Goal: Task Accomplishment & Management: Manage account settings

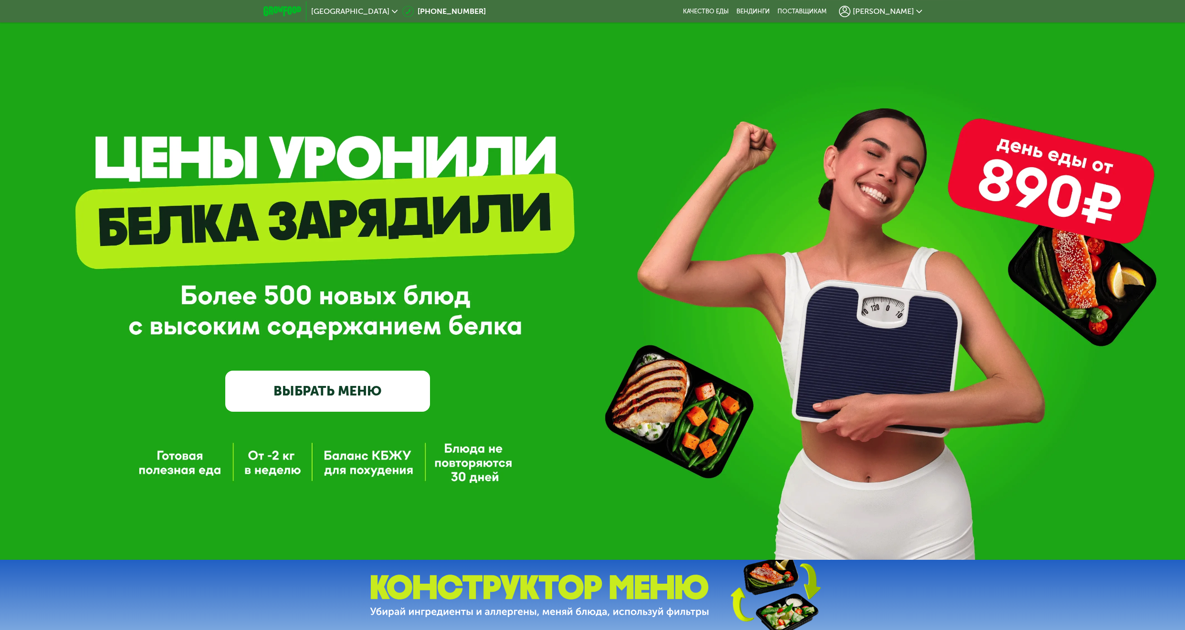
click at [899, 16] on div "[PERSON_NAME]" at bounding box center [880, 11] width 83 height 11
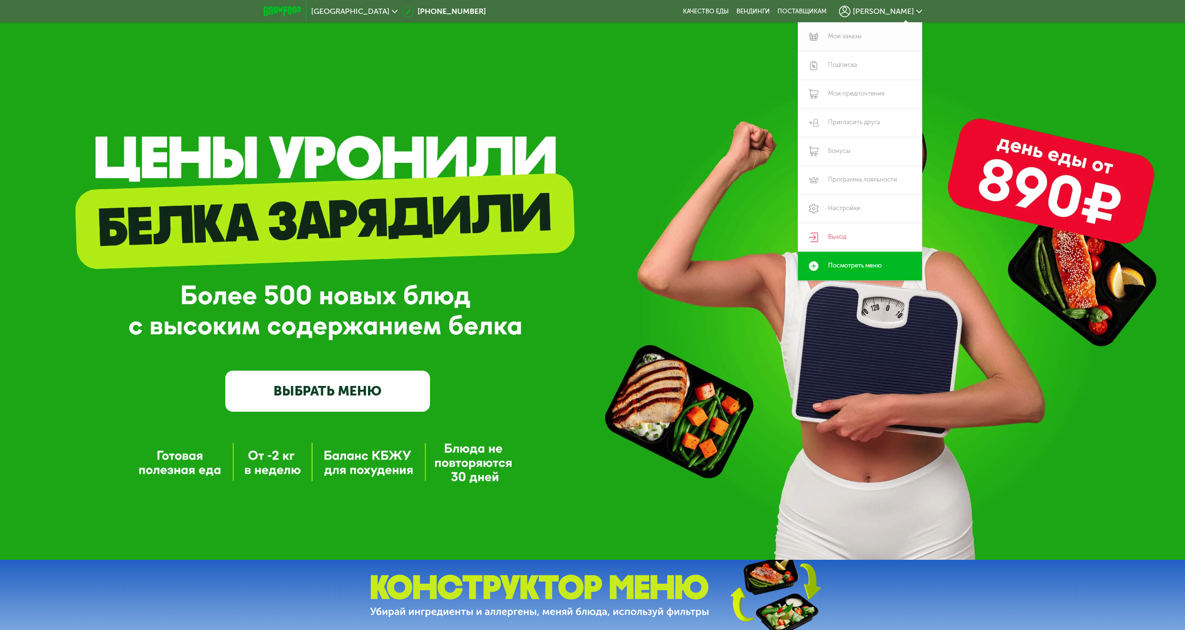
click at [861, 37] on link "Мои заказы" at bounding box center [860, 36] width 124 height 29
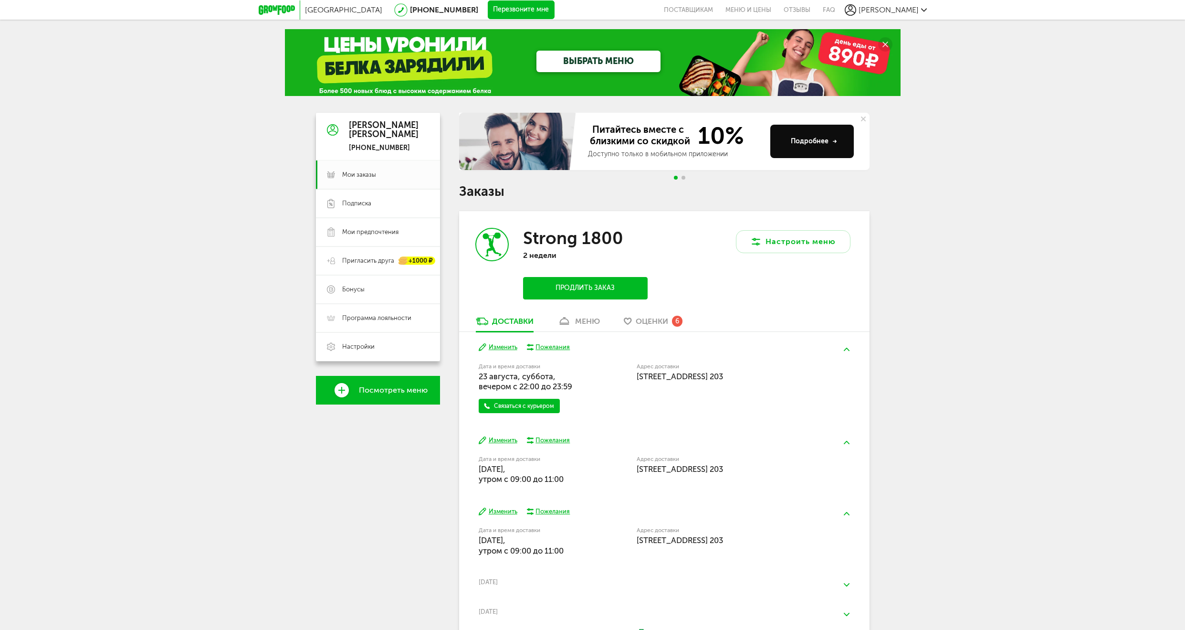
click at [507, 345] on button "Изменить" at bounding box center [498, 347] width 39 height 9
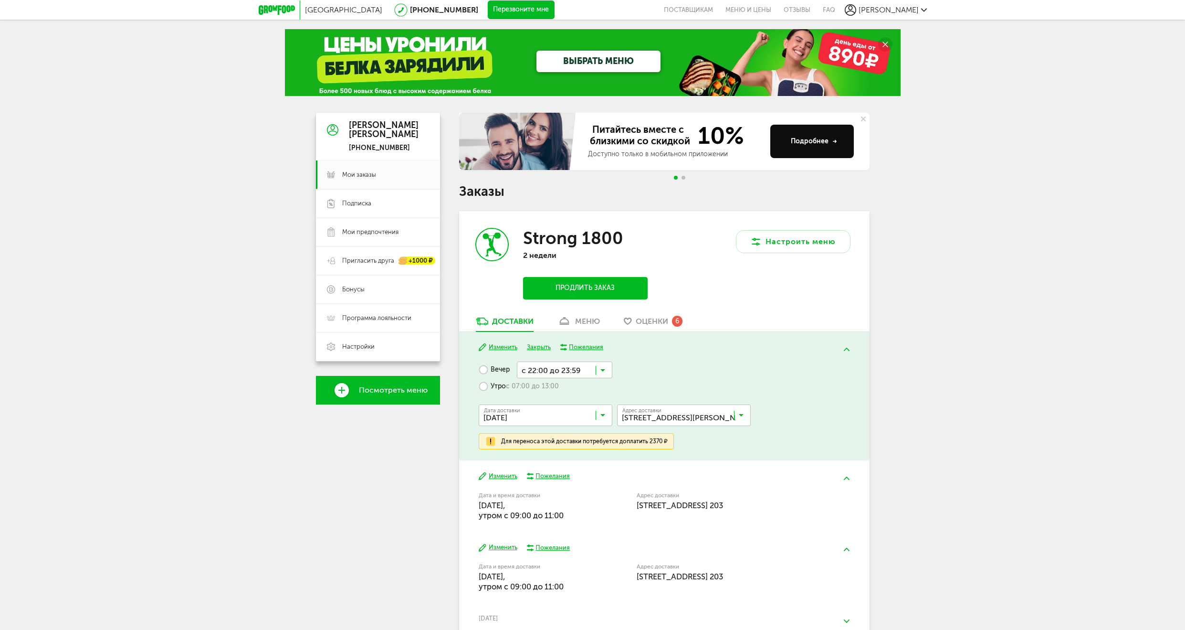
click at [575, 419] on input "Search for option" at bounding box center [548, 417] width 134 height 16
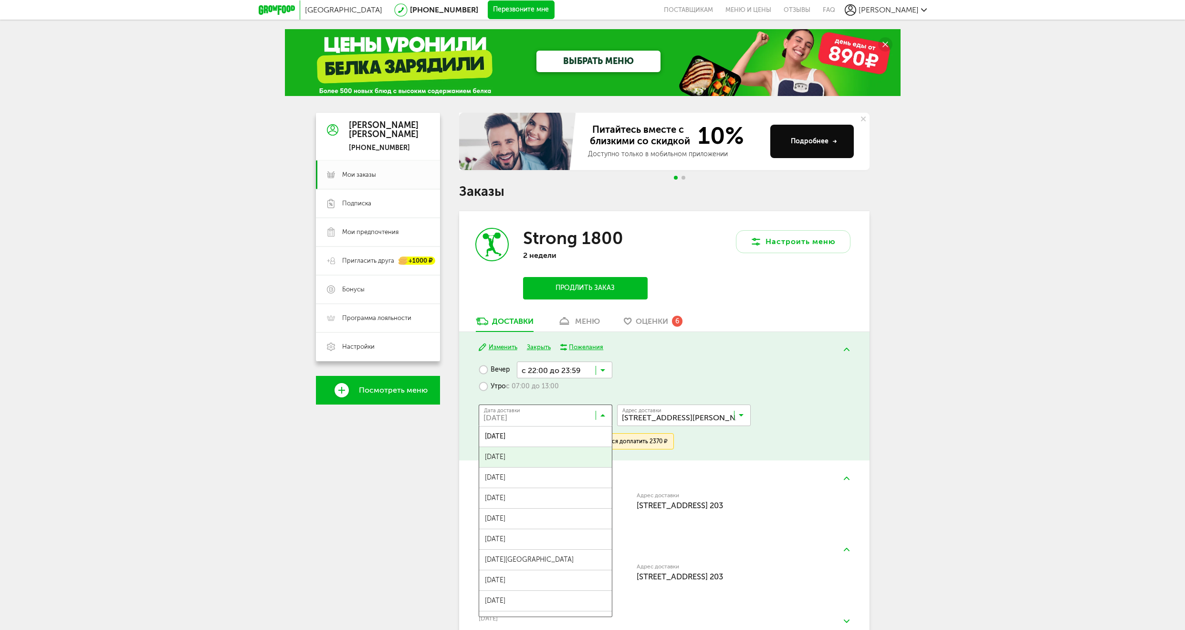
click at [528, 461] on span "24 августа, воскресенье" at bounding box center [545, 457] width 133 height 20
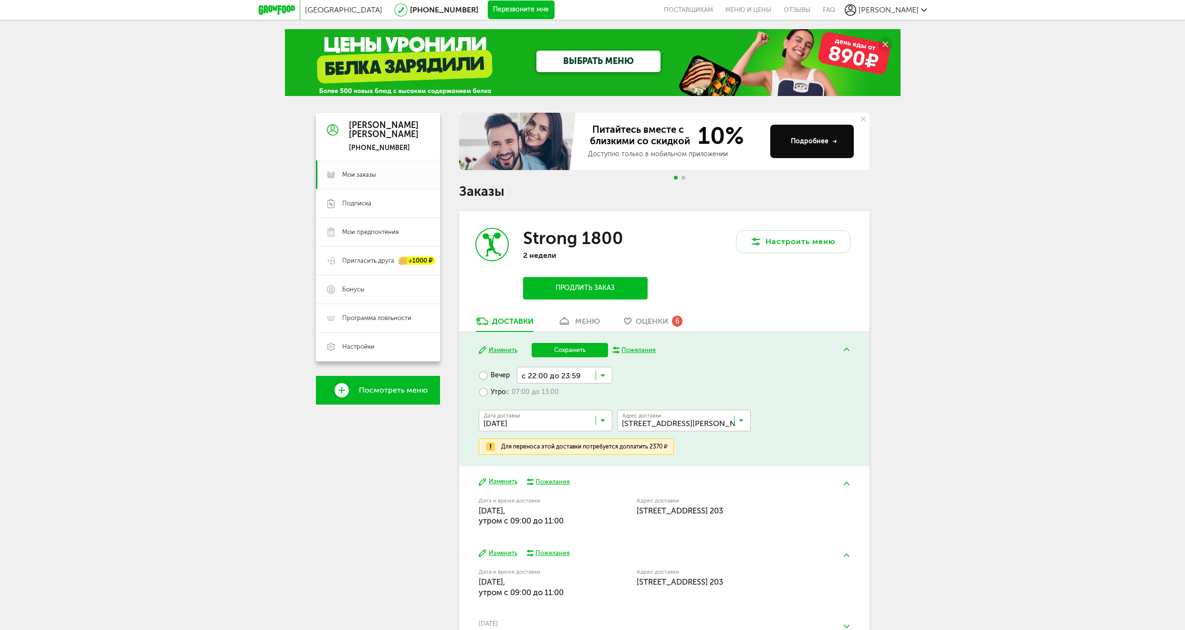
click at [355, 45] on div "ВЫБРАТЬ МЕНЮ" at bounding box center [593, 62] width 616 height 67
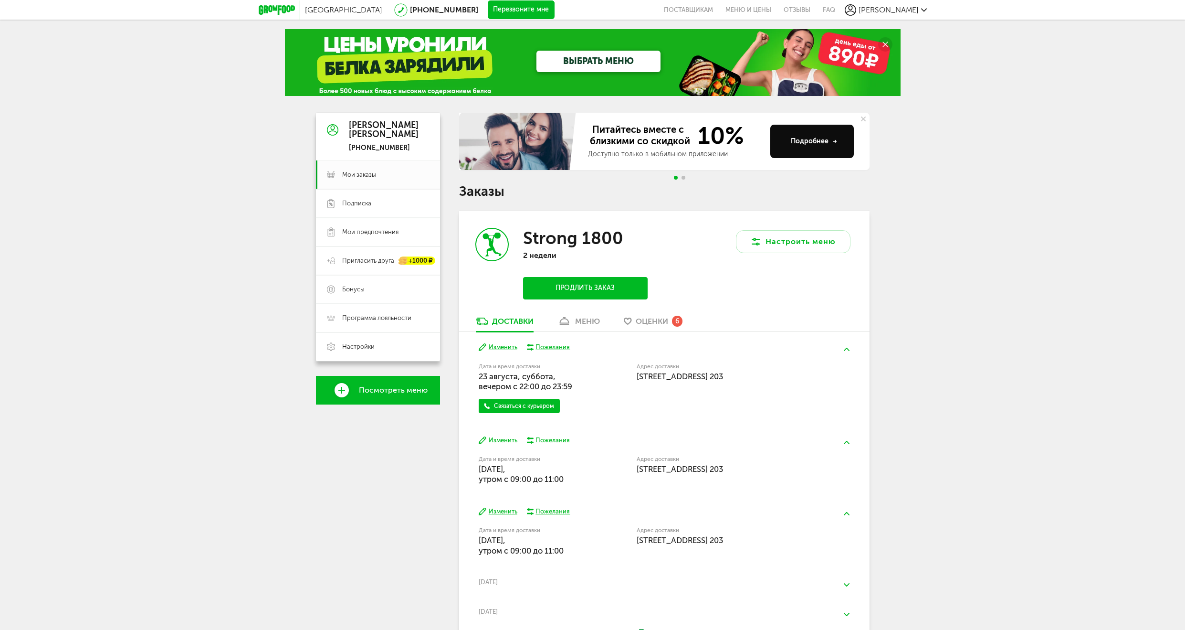
click at [499, 344] on button "Изменить" at bounding box center [498, 347] width 39 height 9
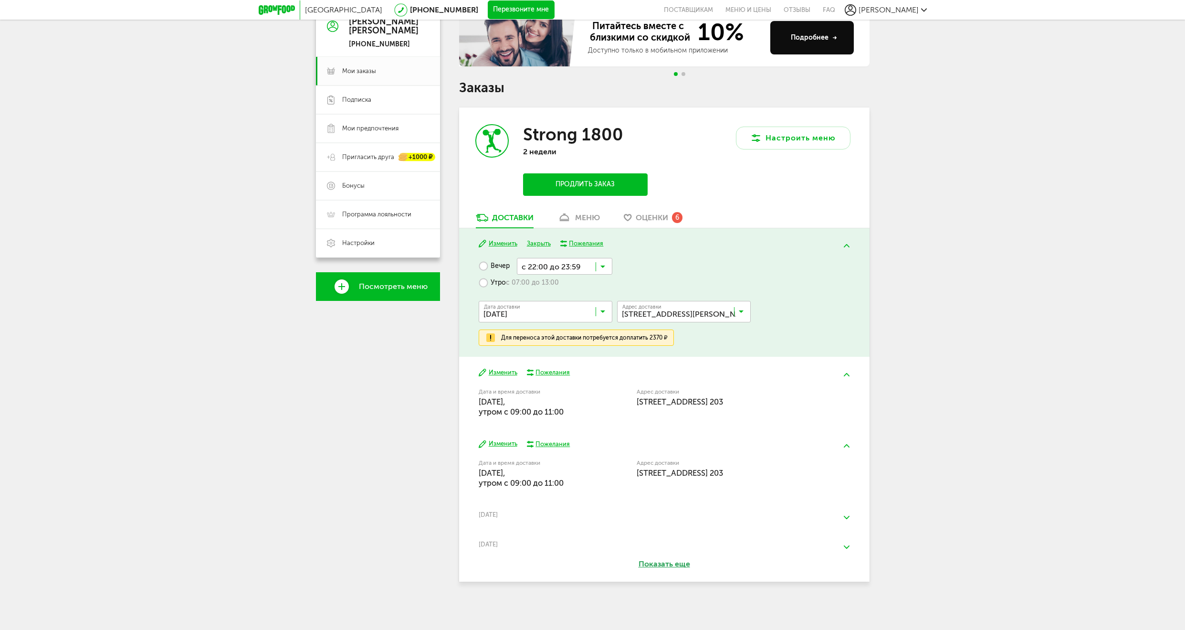
scroll to position [104, 0]
click at [495, 369] on button "Изменить" at bounding box center [498, 372] width 39 height 9
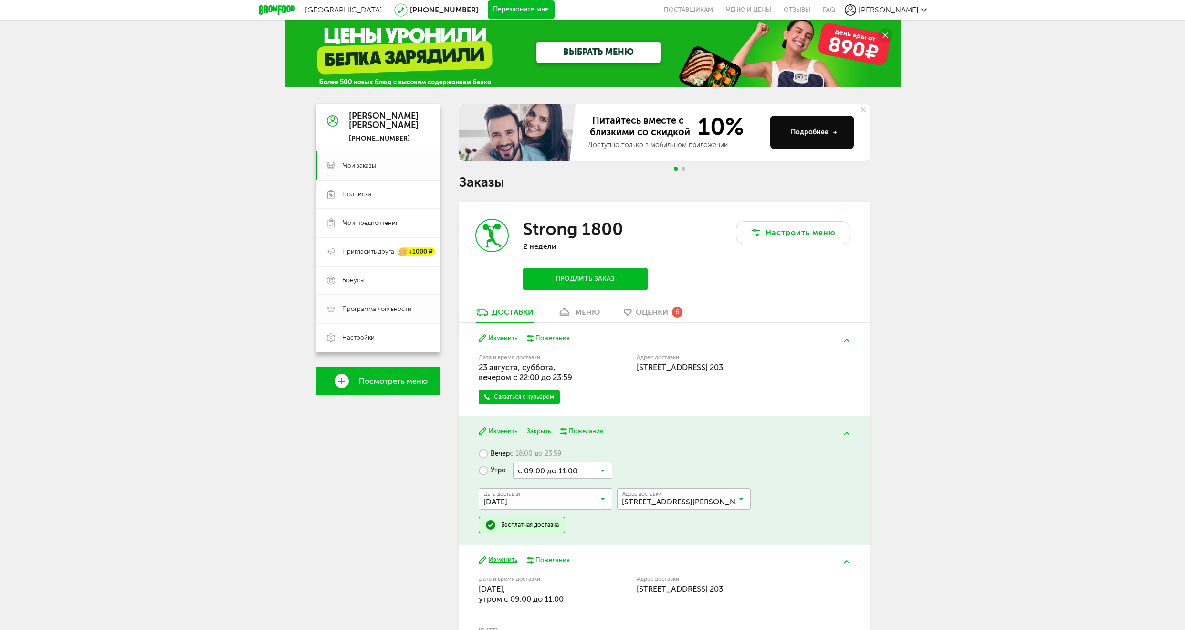
scroll to position [0, 0]
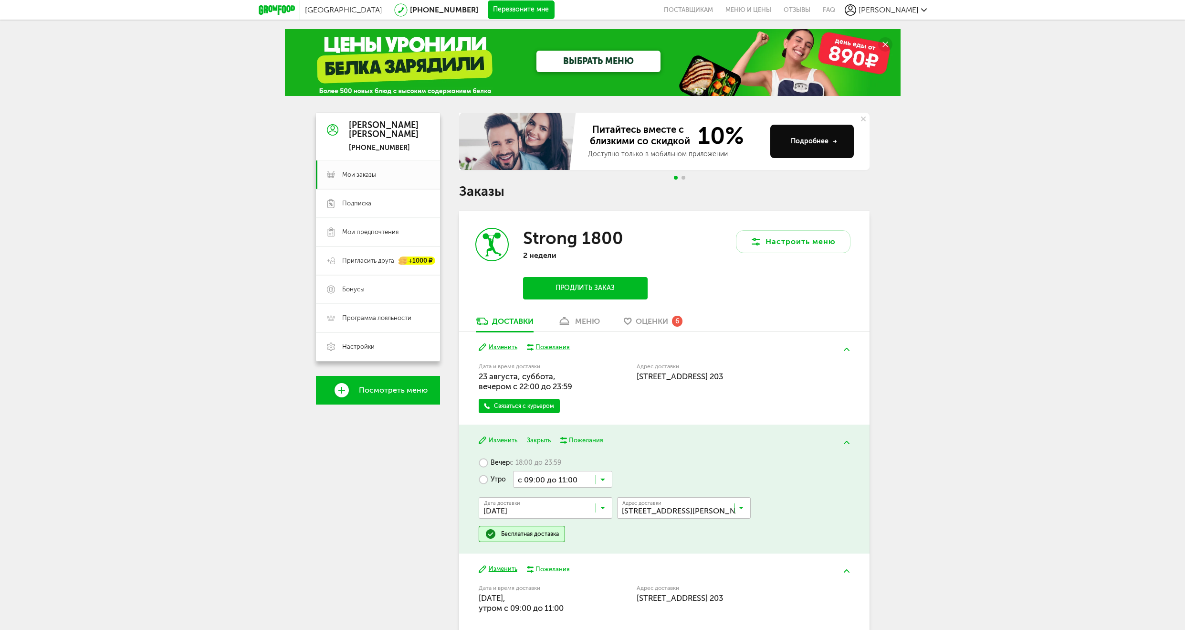
click at [978, 264] on div "Москва [PHONE_NUMBER] Перезвоните мне поставщикам Меню и цены Отзывы FAQ [PERSO…" at bounding box center [592, 377] width 1185 height 755
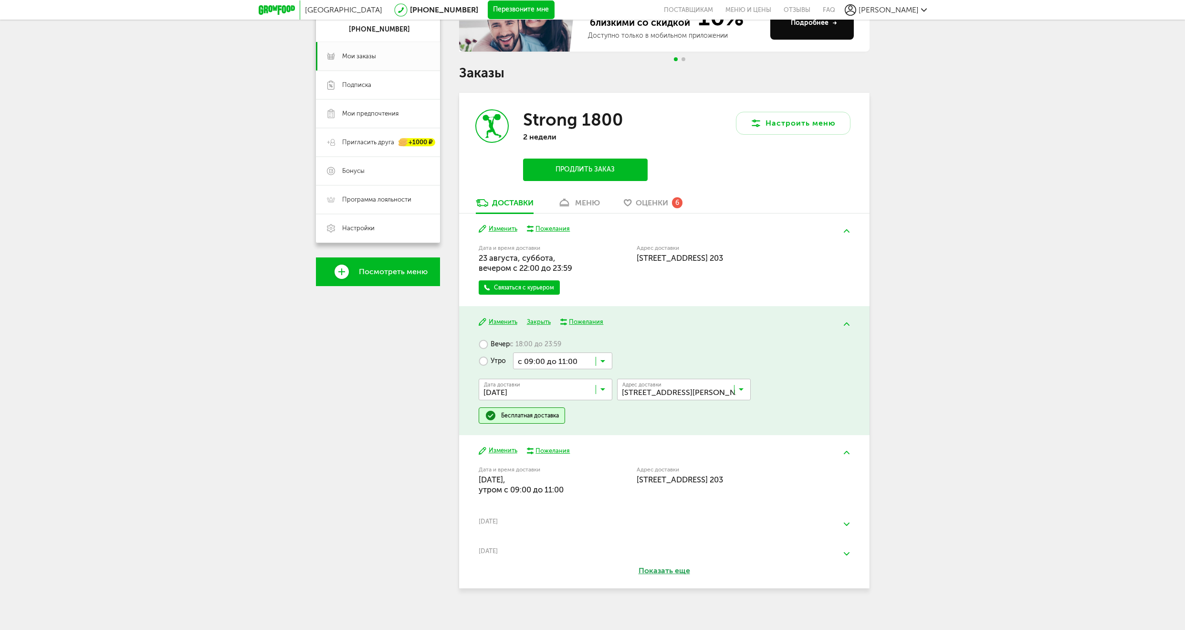
scroll to position [126, 0]
